Goal: Communication & Community: Connect with others

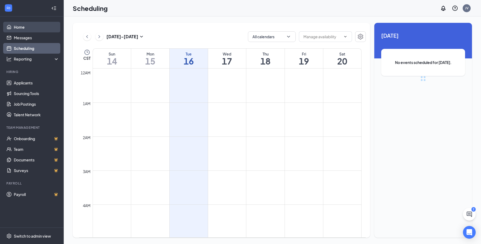
scroll to position [261, 0]
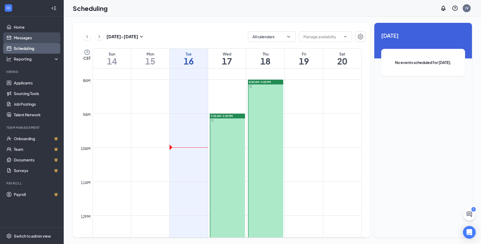
click at [38, 42] on link "Messages" at bounding box center [36, 37] width 45 height 11
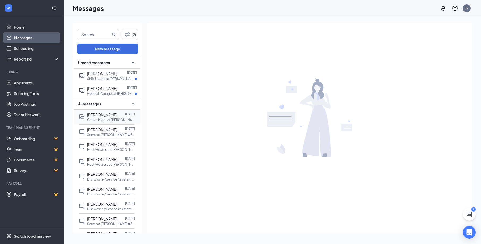
click at [120, 118] on div at bounding box center [121, 115] width 8 height 6
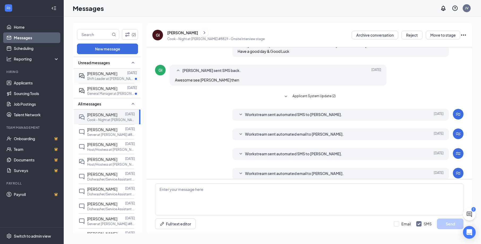
scroll to position [117, 0]
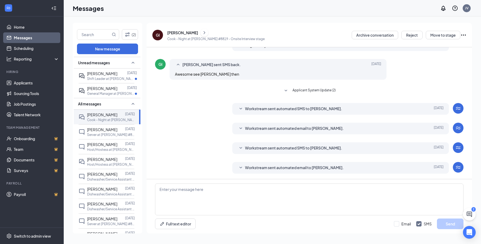
click at [239, 165] on icon "SmallChevronDown" at bounding box center [241, 168] width 6 height 6
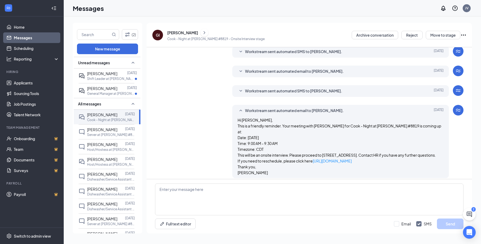
scroll to position [185, 0]
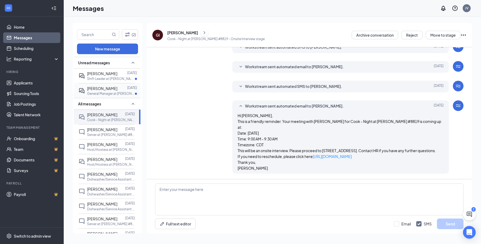
click at [99, 91] on div "[PERSON_NAME]" at bounding box center [102, 88] width 30 height 6
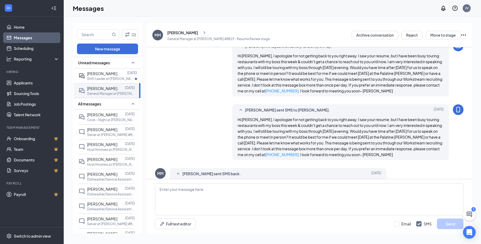
scroll to position [57, 0]
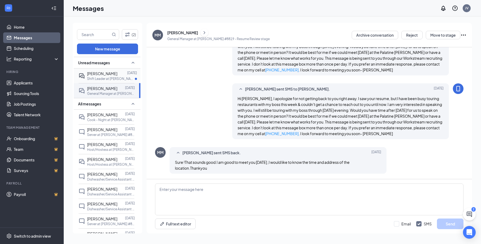
click at [113, 76] on div "[PERSON_NAME]" at bounding box center [102, 74] width 30 height 6
